Goal: Information Seeking & Learning: Understand process/instructions

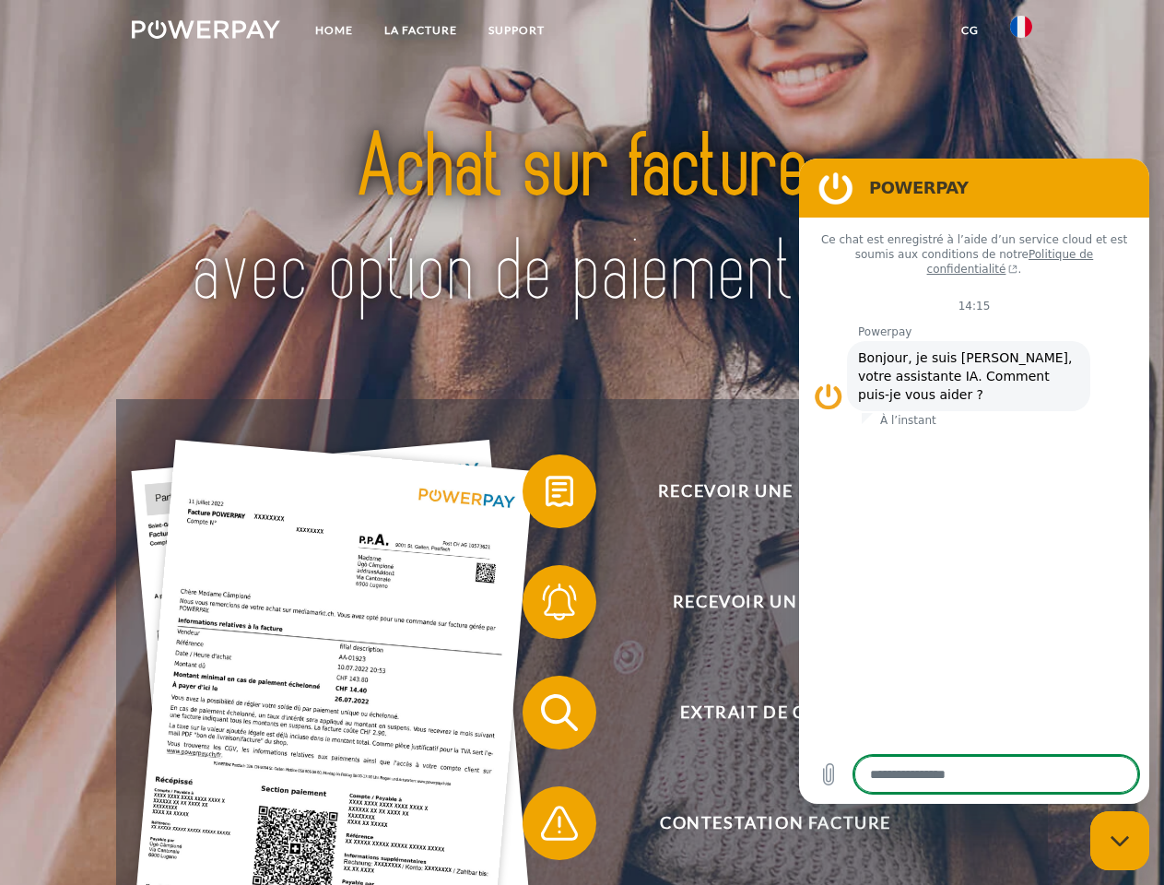
click at [206, 32] on img at bounding box center [206, 29] width 148 height 18
click at [1021, 32] on img at bounding box center [1021, 27] width 22 height 22
click at [970, 30] on link "CG" at bounding box center [970, 30] width 49 height 33
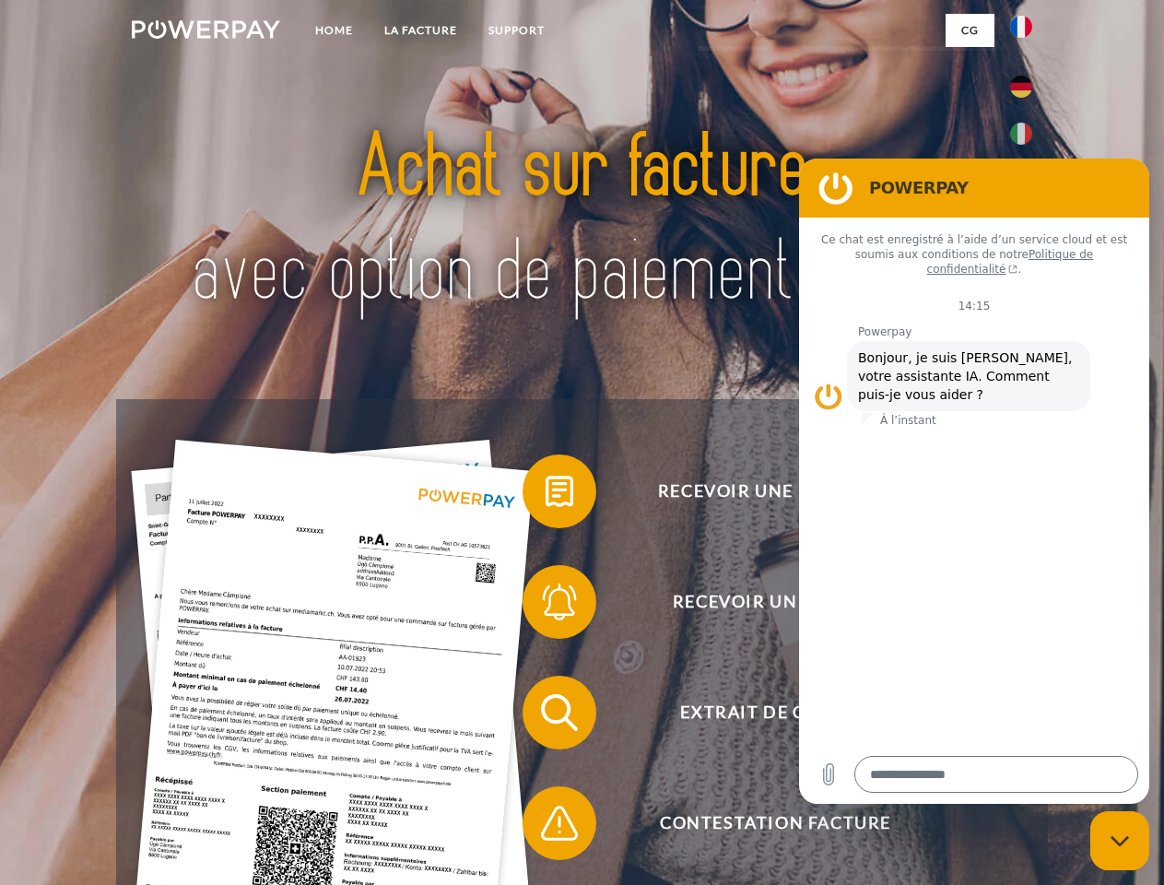
click at [546, 495] on span at bounding box center [532, 491] width 92 height 92
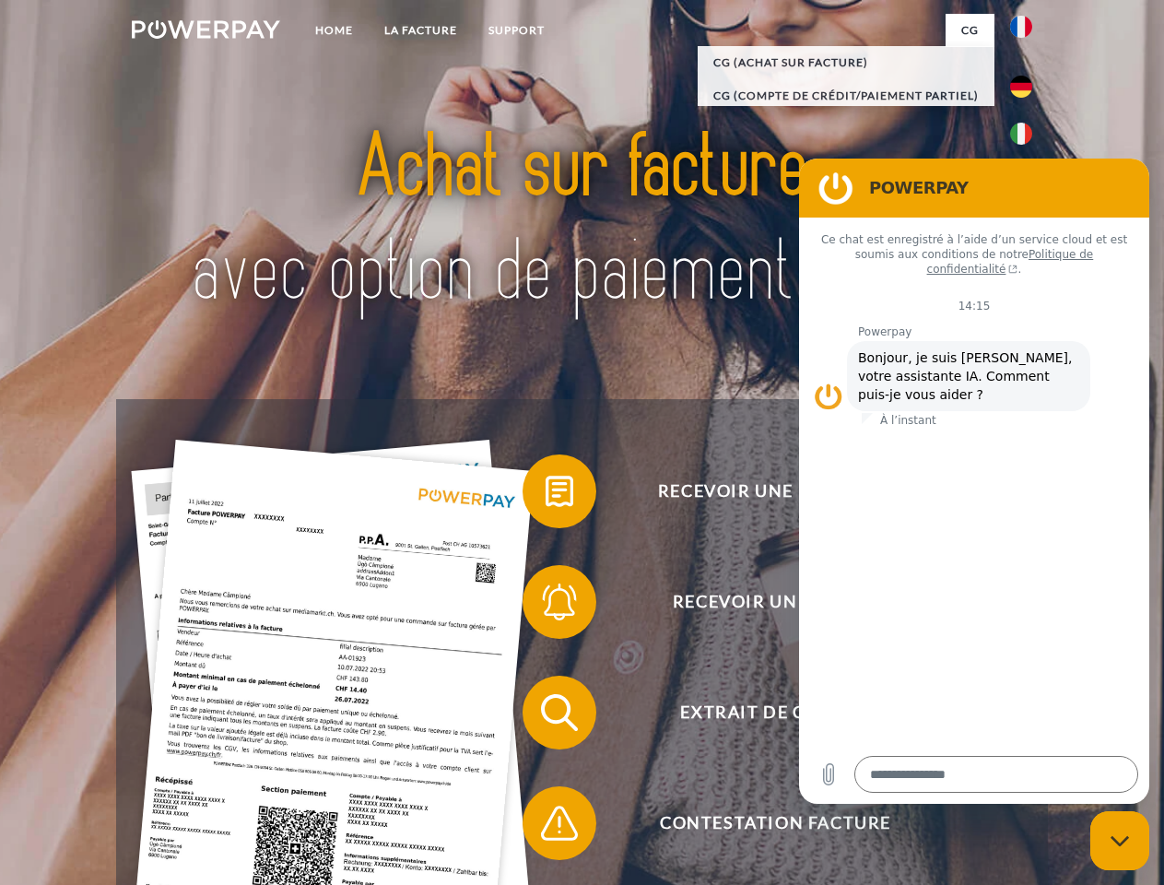
click at [546, 606] on span at bounding box center [532, 602] width 92 height 92
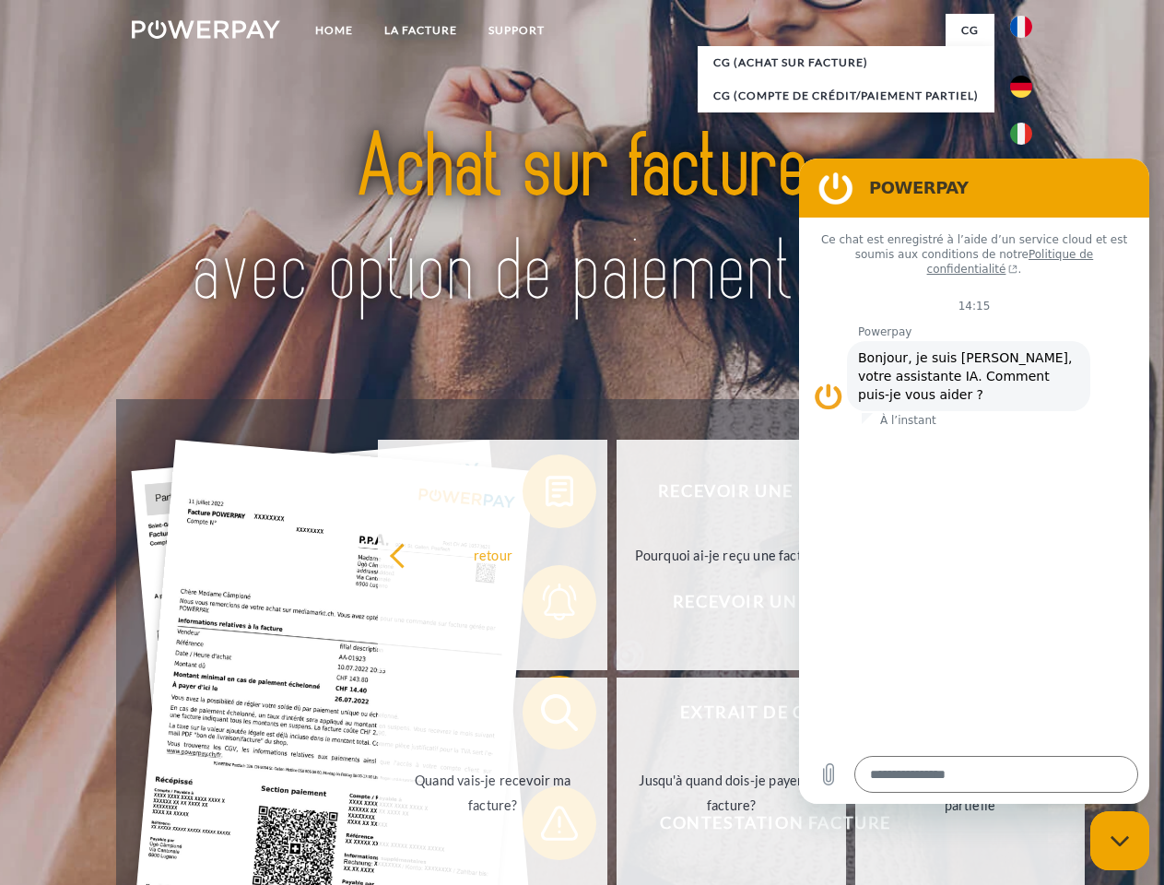
click at [617, 716] on link "Jusqu'à quand dois-je payer ma facture?" at bounding box center [732, 793] width 230 height 230
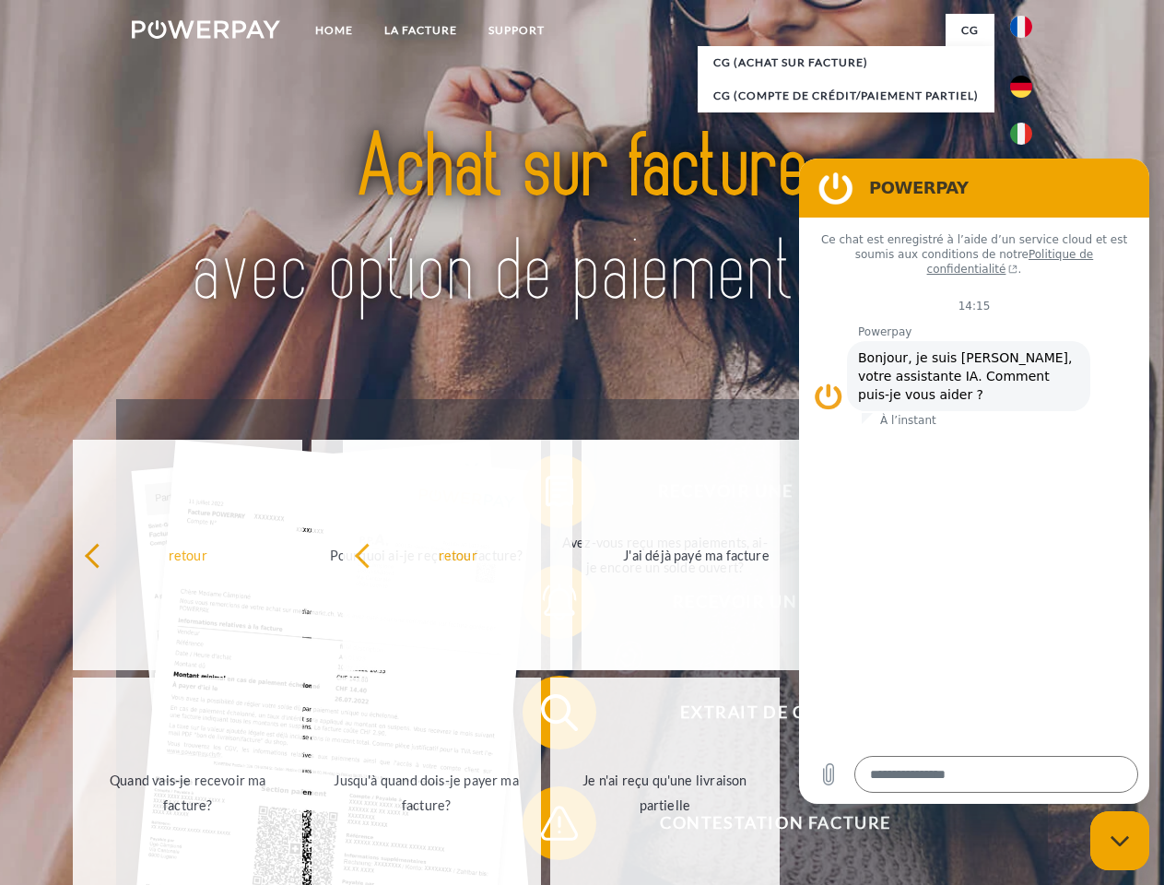
click at [546, 827] on span at bounding box center [532, 823] width 92 height 92
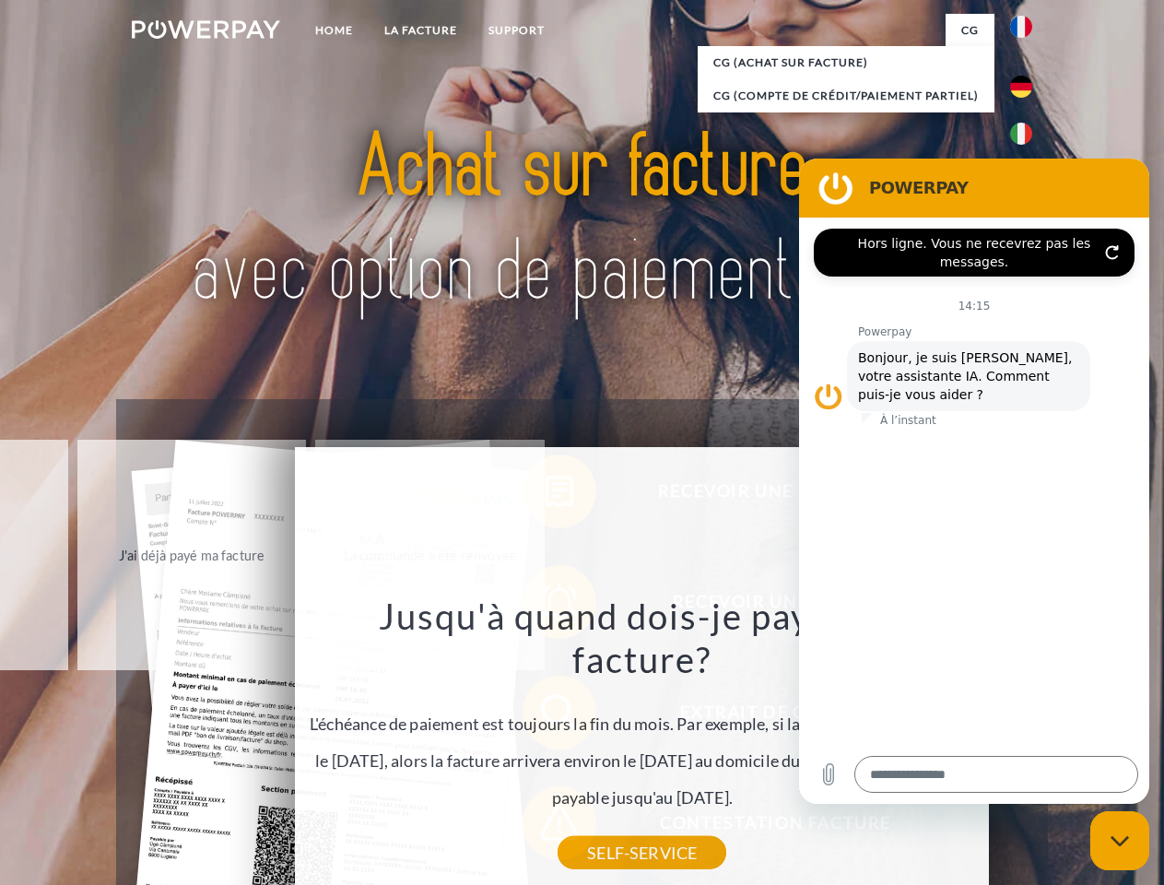
click at [1120, 841] on icon "Fermer la fenêtre de messagerie" at bounding box center [1120, 841] width 19 height 12
type textarea "*"
